Goal: Information Seeking & Learning: Learn about a topic

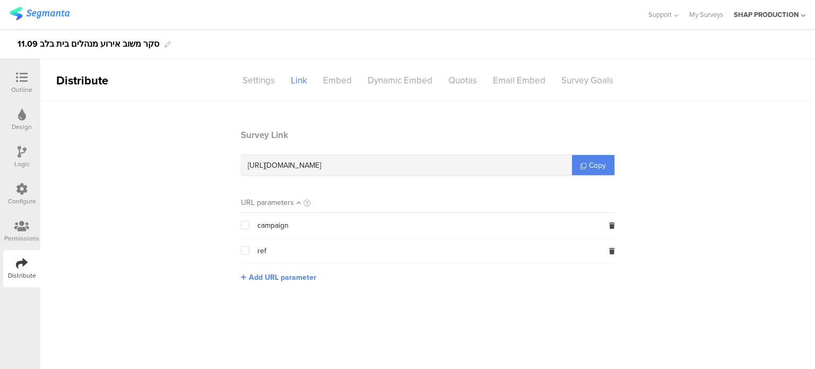
drag, startPoint x: 0, startPoint y: 0, endPoint x: 49, endPoint y: 10, distance: 49.8
click at [49, 10] on img at bounding box center [40, 13] width 60 height 13
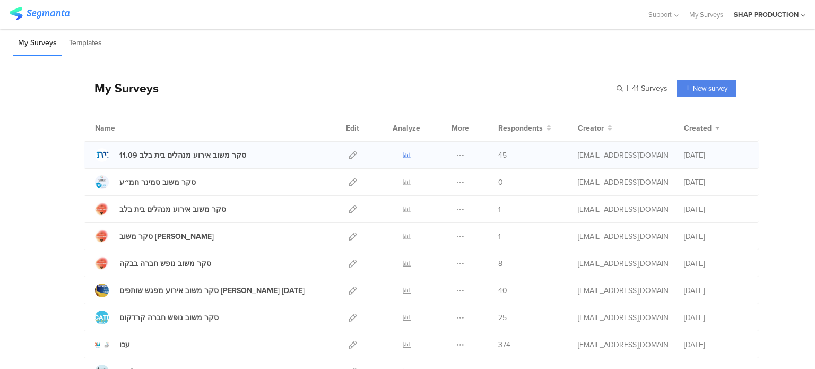
click at [403, 155] on icon at bounding box center [407, 155] width 8 height 8
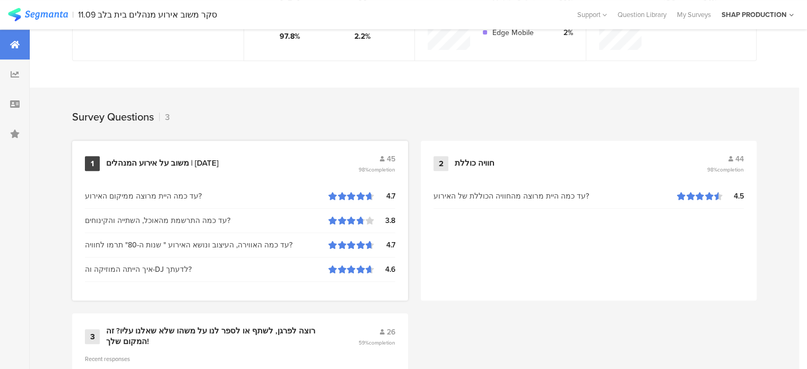
scroll to position [477, 0]
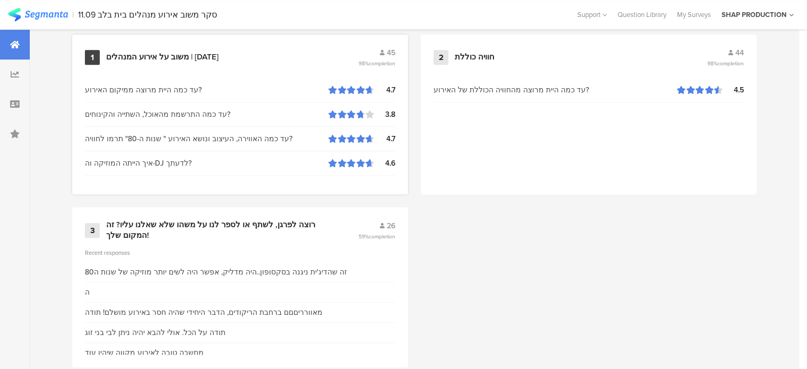
click at [202, 55] on div "משוב על אירוע המנהלים | [DATE]" at bounding box center [162, 57] width 112 height 11
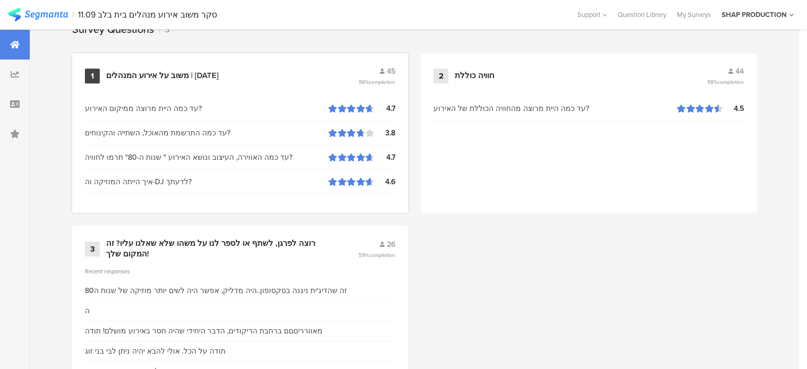
scroll to position [496, 0]
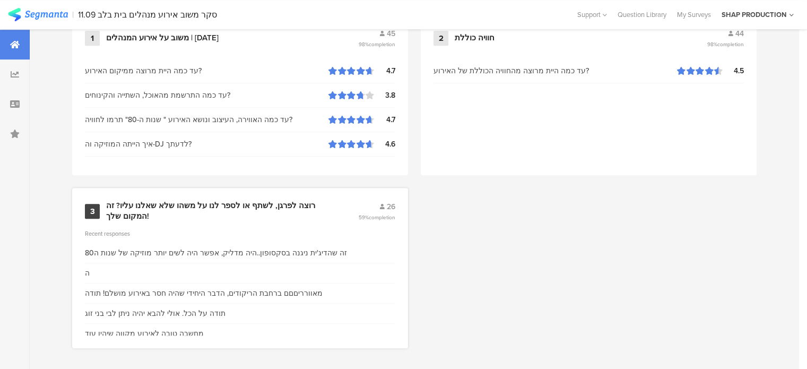
click at [316, 205] on div "רוצה לפרגן, לשתף או לספר לנו על משהו שלא שאלנו עליו? זה המקום שלך!" at bounding box center [219, 210] width 226 height 21
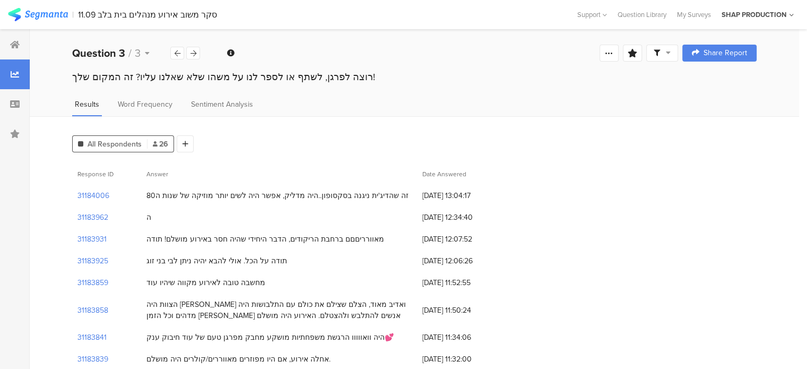
drag, startPoint x: 155, startPoint y: 322, endPoint x: 197, endPoint y: 167, distance: 161.3
copy div "Lore Ipsumdol 85228700 si ametc'ad elits doeiusmo..tem incid, utla etd magn ali…"
